Goal: Information Seeking & Learning: Learn about a topic

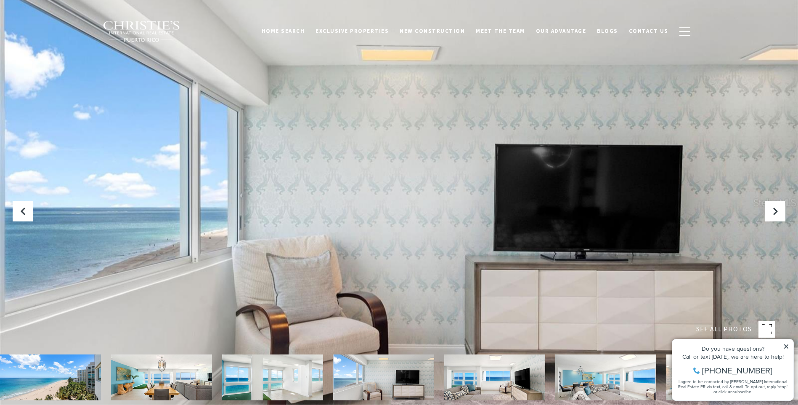
click at [787, 345] on icon at bounding box center [786, 346] width 4 height 4
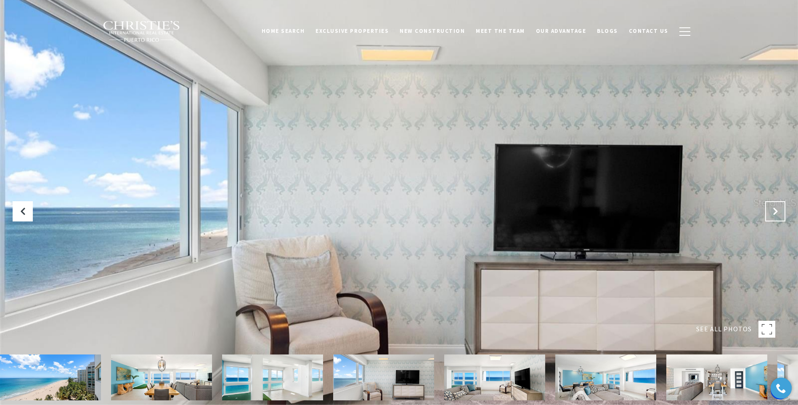
click at [776, 210] on icon "Next Slide" at bounding box center [775, 211] width 8 height 8
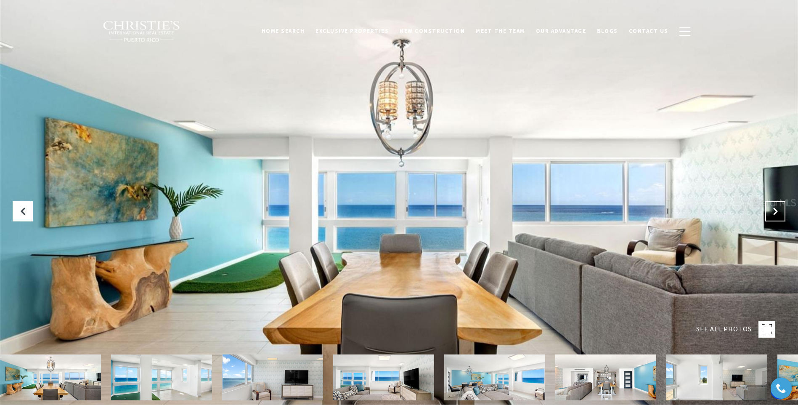
click at [776, 210] on icon "Next Slide" at bounding box center [775, 211] width 8 height 8
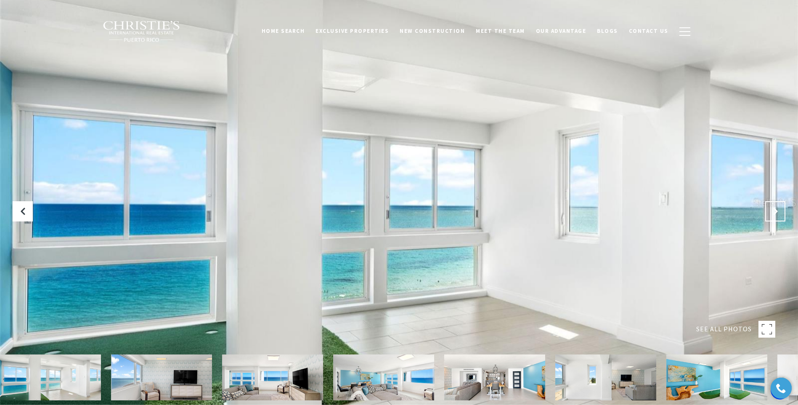
click at [776, 210] on icon "Next Slide" at bounding box center [775, 211] width 8 height 8
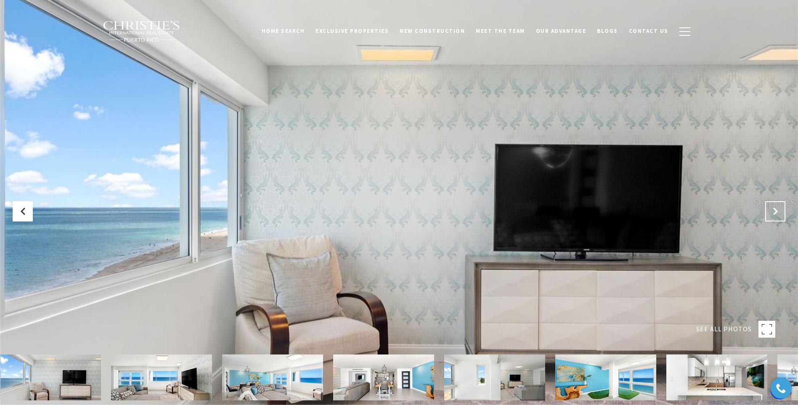
click at [776, 210] on icon "Next Slide" at bounding box center [775, 211] width 8 height 8
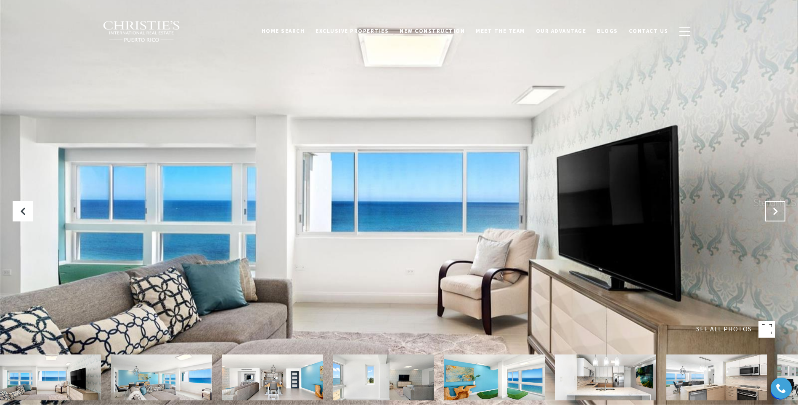
click at [776, 210] on icon "Next Slide" at bounding box center [775, 211] width 8 height 8
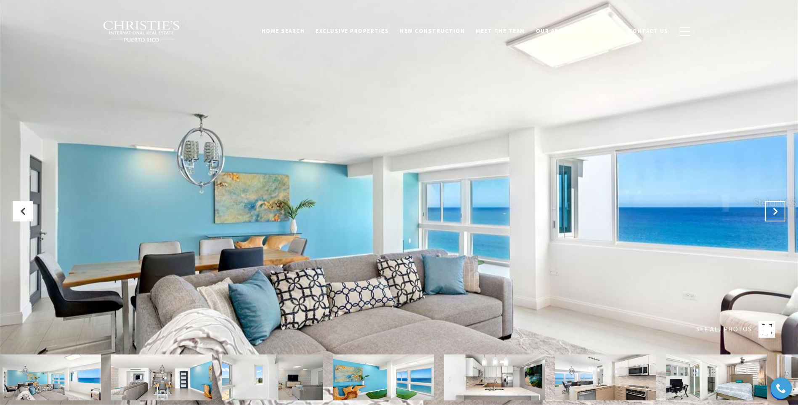
click at [776, 210] on icon "Next Slide" at bounding box center [775, 211] width 8 height 8
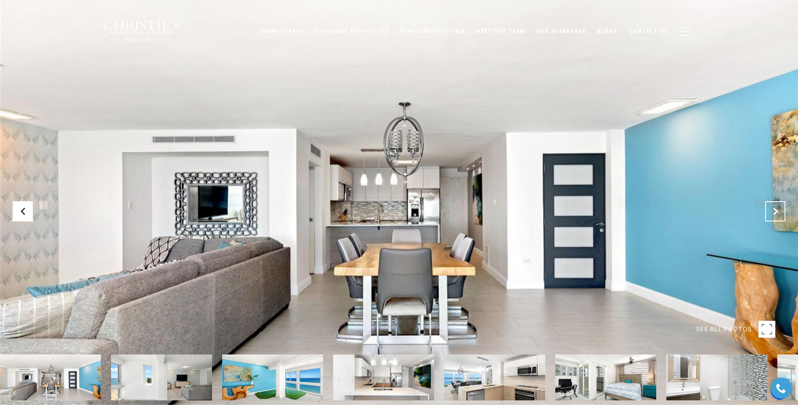
click at [776, 210] on icon "Next Slide" at bounding box center [775, 211] width 8 height 8
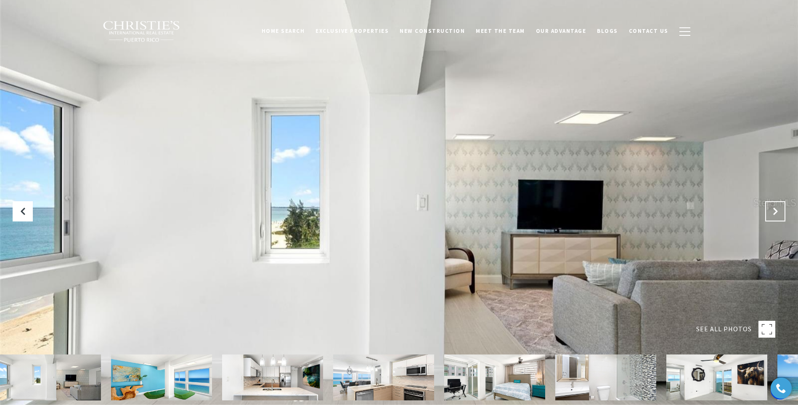
click at [776, 210] on icon "Next Slide" at bounding box center [775, 211] width 8 height 8
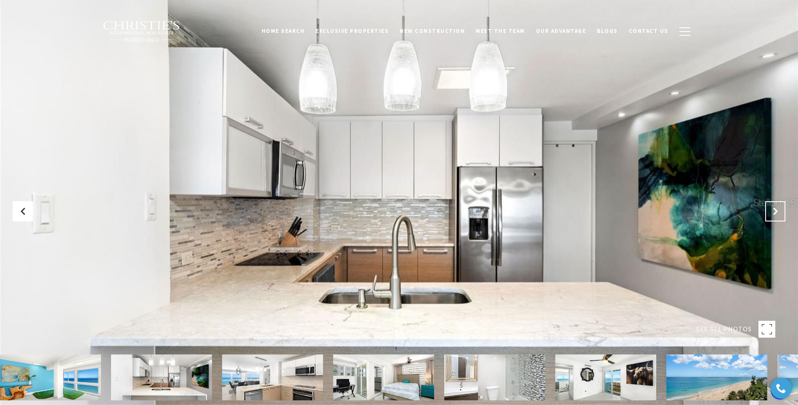
click at [776, 210] on icon "Next Slide" at bounding box center [775, 211] width 8 height 8
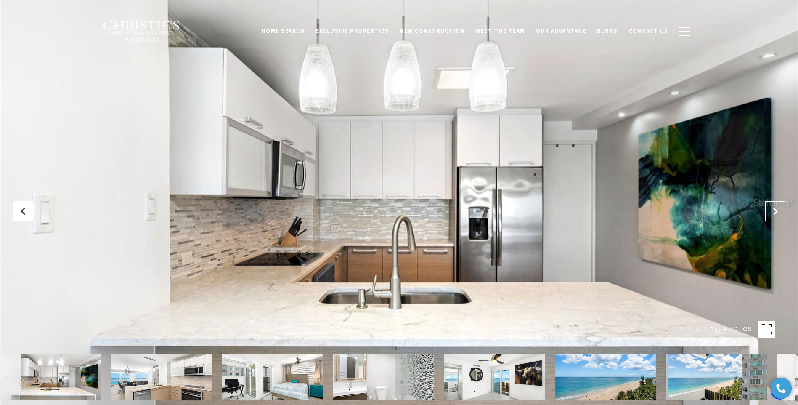
click at [776, 210] on icon "Next Slide" at bounding box center [775, 211] width 8 height 8
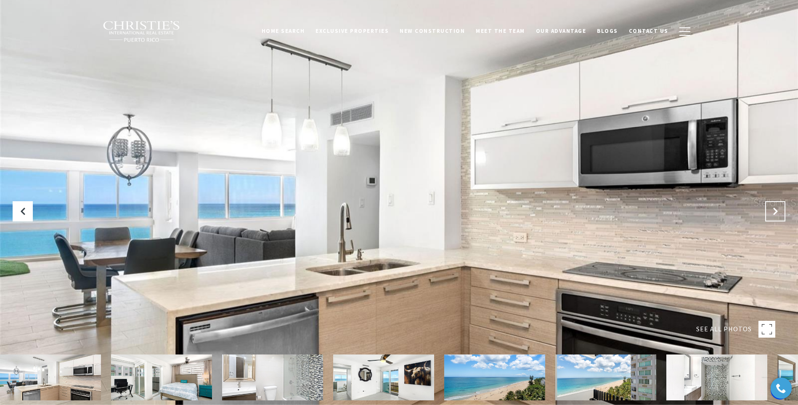
click at [776, 210] on icon "Next Slide" at bounding box center [775, 211] width 8 height 8
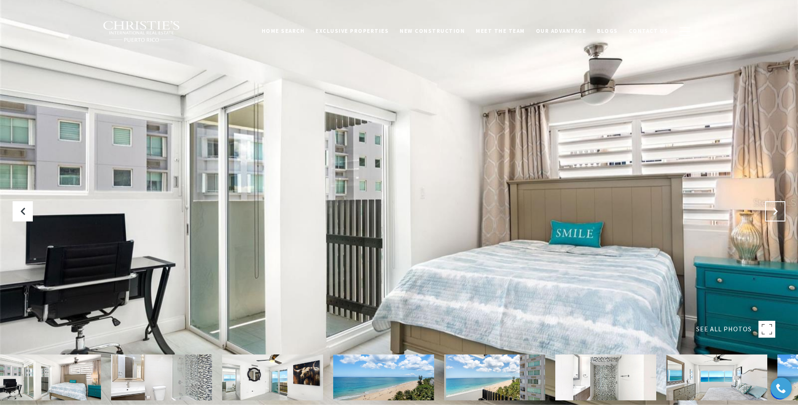
click at [776, 210] on icon "Next Slide" at bounding box center [775, 211] width 8 height 8
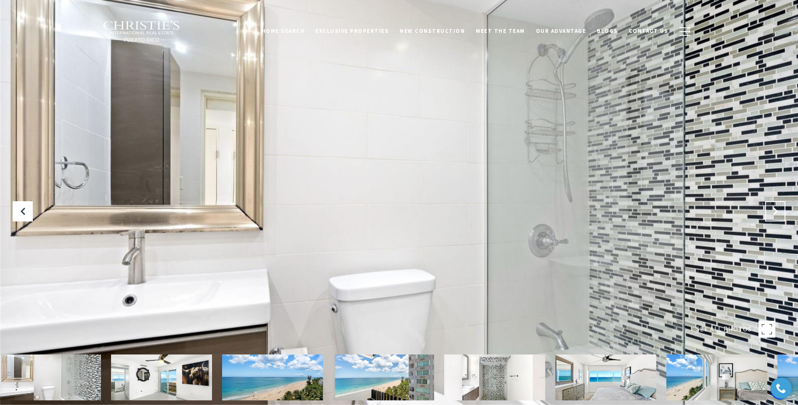
click at [776, 210] on icon "Next Slide" at bounding box center [775, 211] width 8 height 8
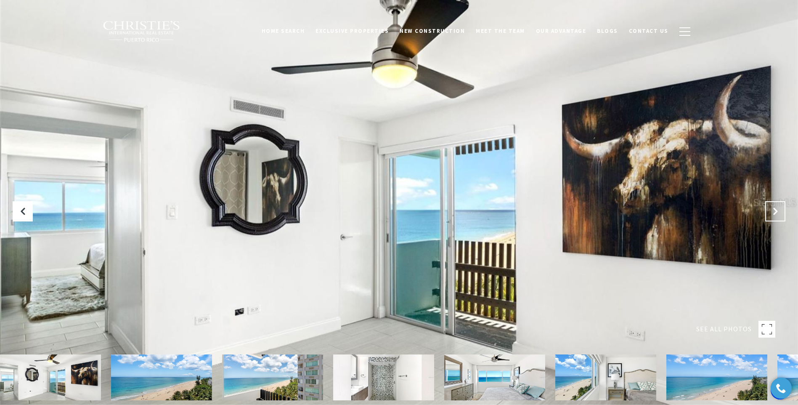
click at [776, 210] on icon "Next Slide" at bounding box center [775, 211] width 8 height 8
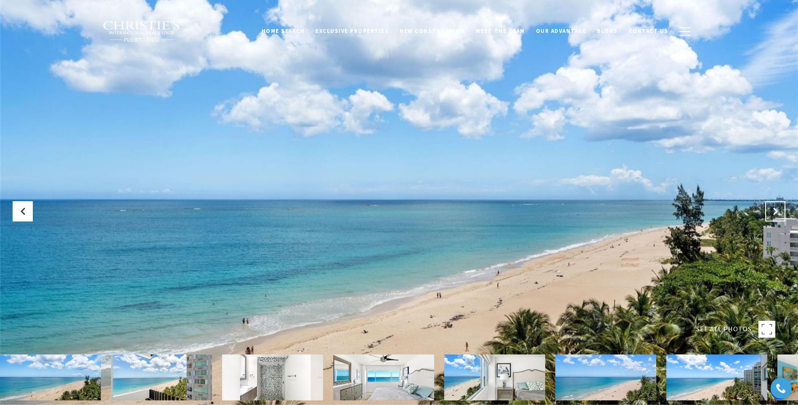
click at [776, 210] on icon "Next Slide" at bounding box center [775, 211] width 8 height 8
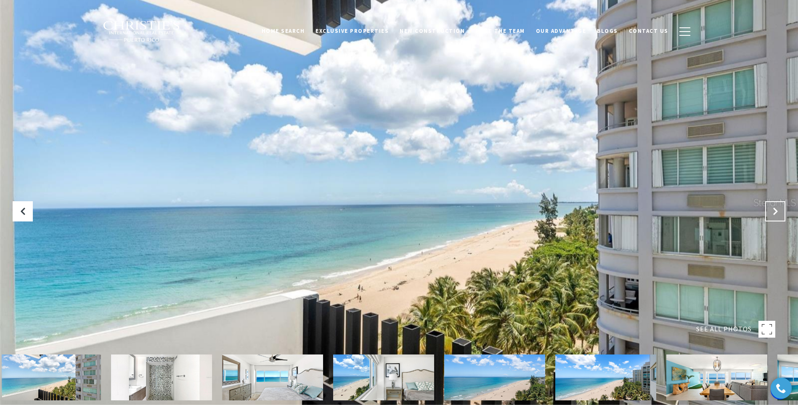
click at [776, 210] on icon "Next Slide" at bounding box center [775, 211] width 8 height 8
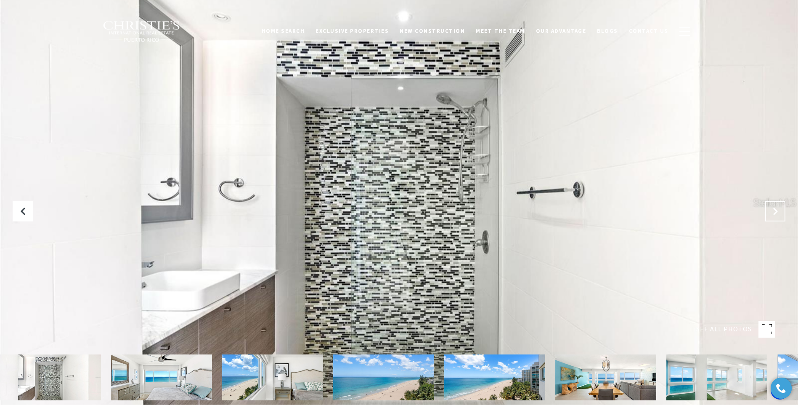
click at [776, 210] on icon "Next Slide" at bounding box center [775, 211] width 8 height 8
